Goal: Find specific page/section: Find specific page/section

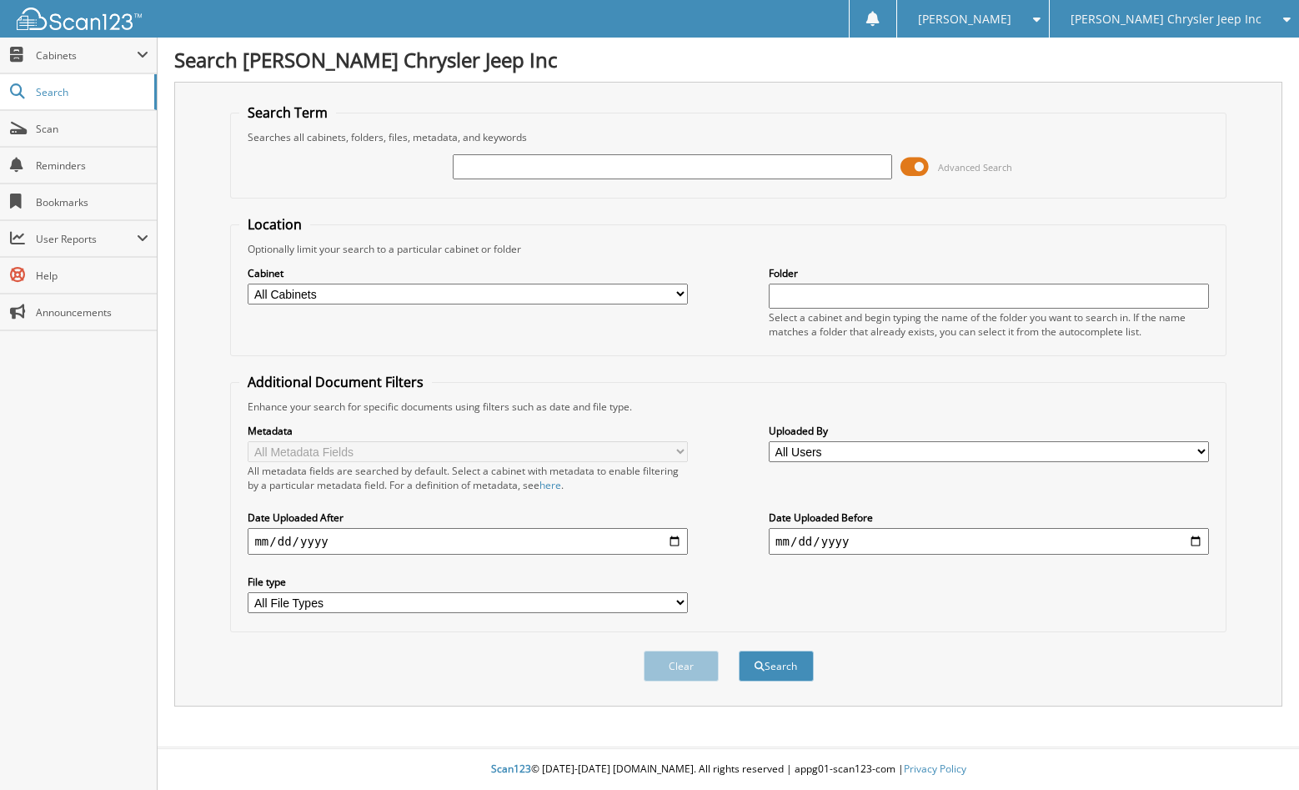
click at [526, 159] on input "text" at bounding box center [673, 166] width 440 height 25
type input "dealer navigator"
click at [739, 651] on button "Search" at bounding box center [776, 666] width 75 height 31
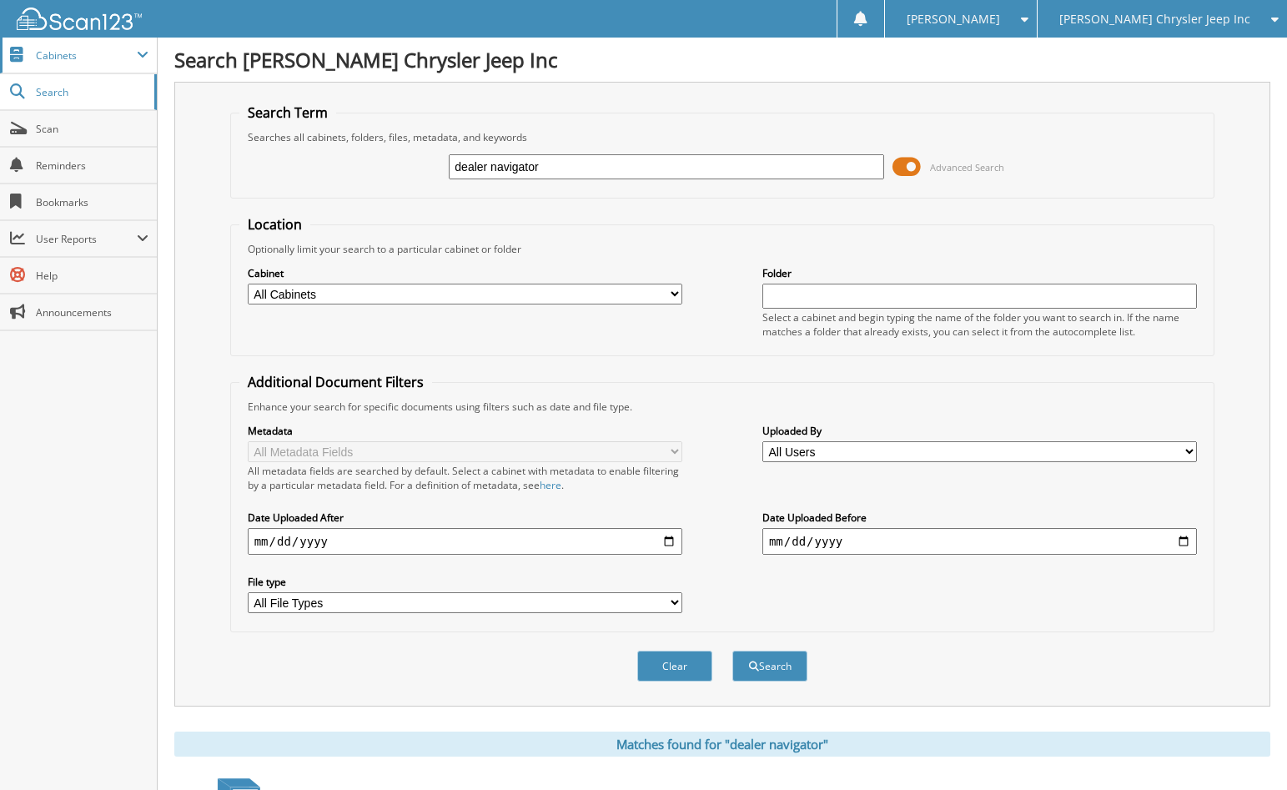
click at [52, 59] on span "Cabinets" at bounding box center [86, 55] width 101 height 14
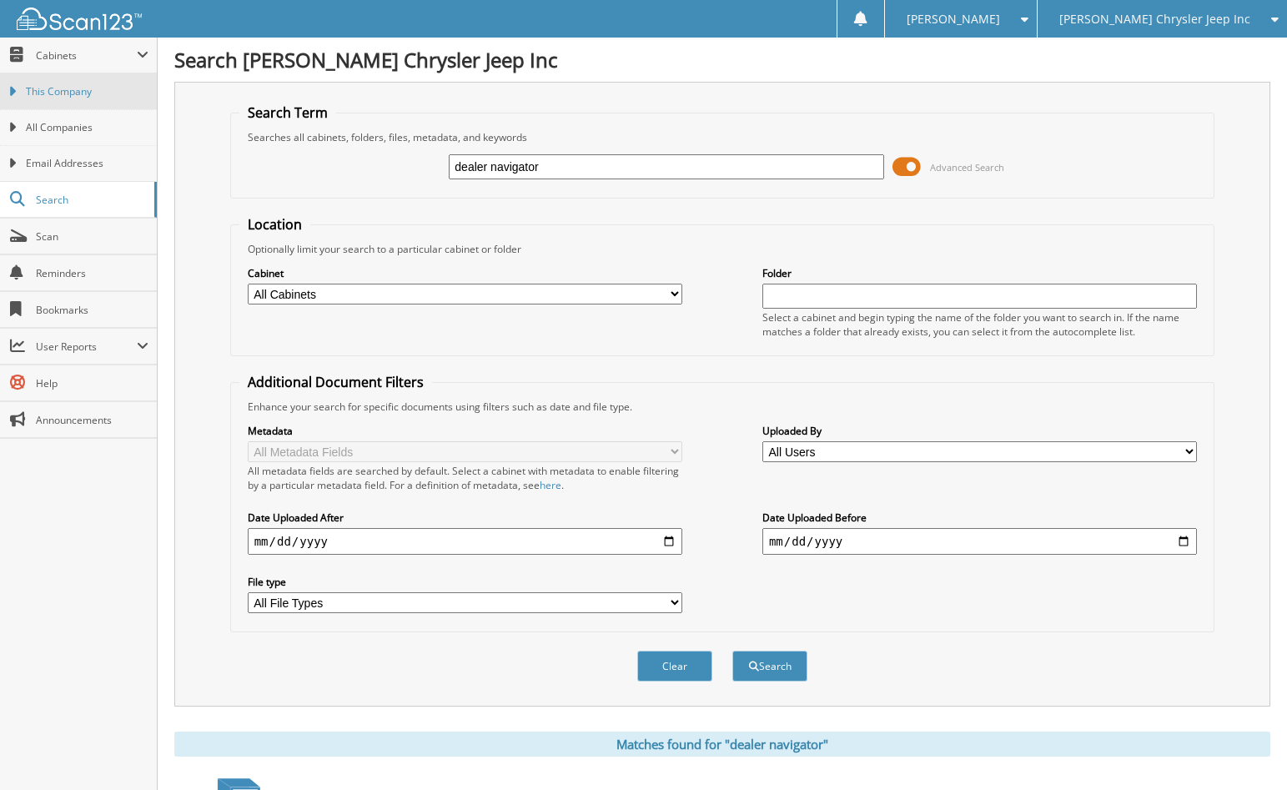
click at [81, 90] on span "This Company" at bounding box center [87, 91] width 123 height 15
